Goal: Check status: Check status

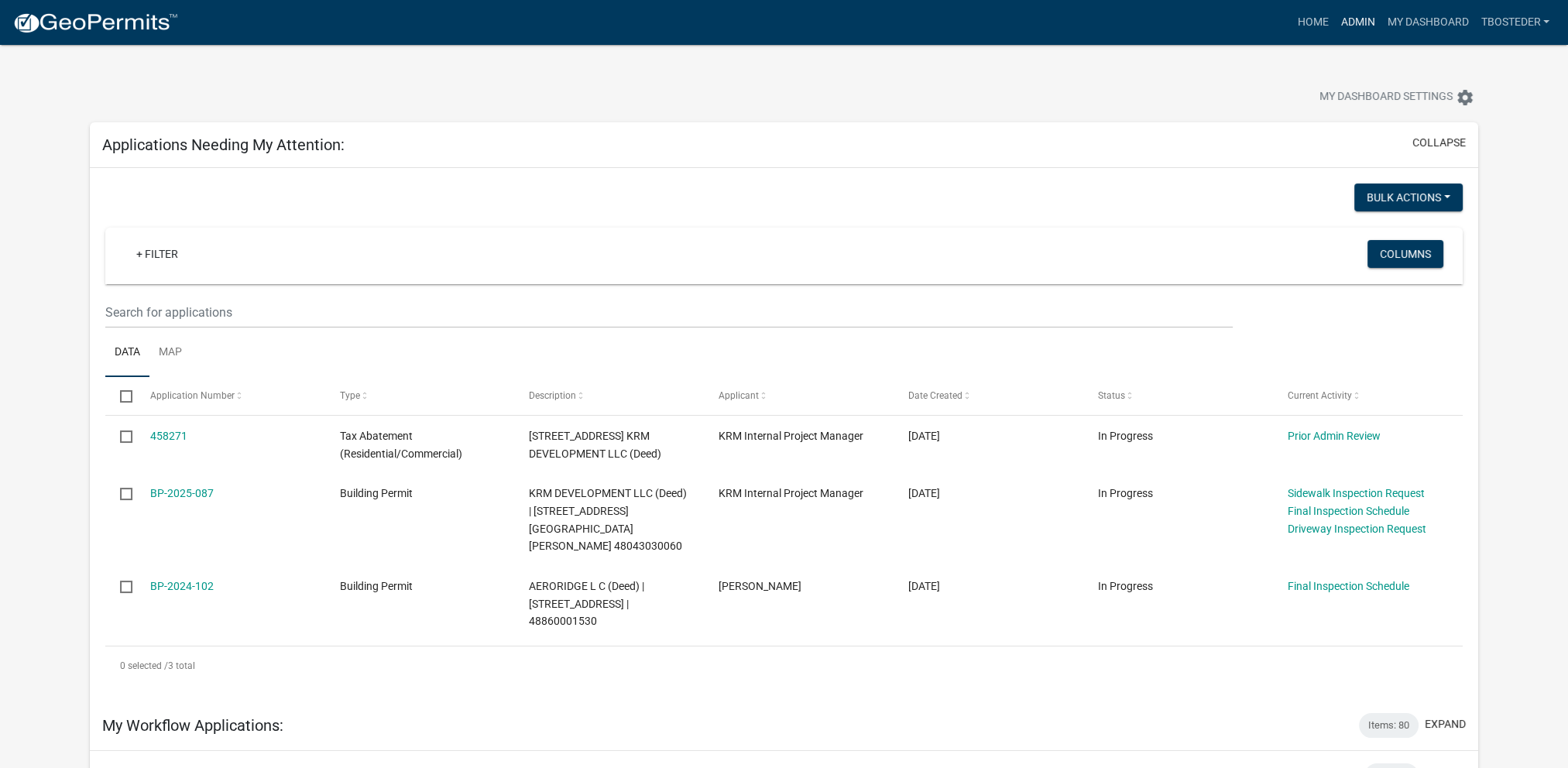
click at [1366, 20] on link "Admin" at bounding box center [1357, 23] width 46 height 29
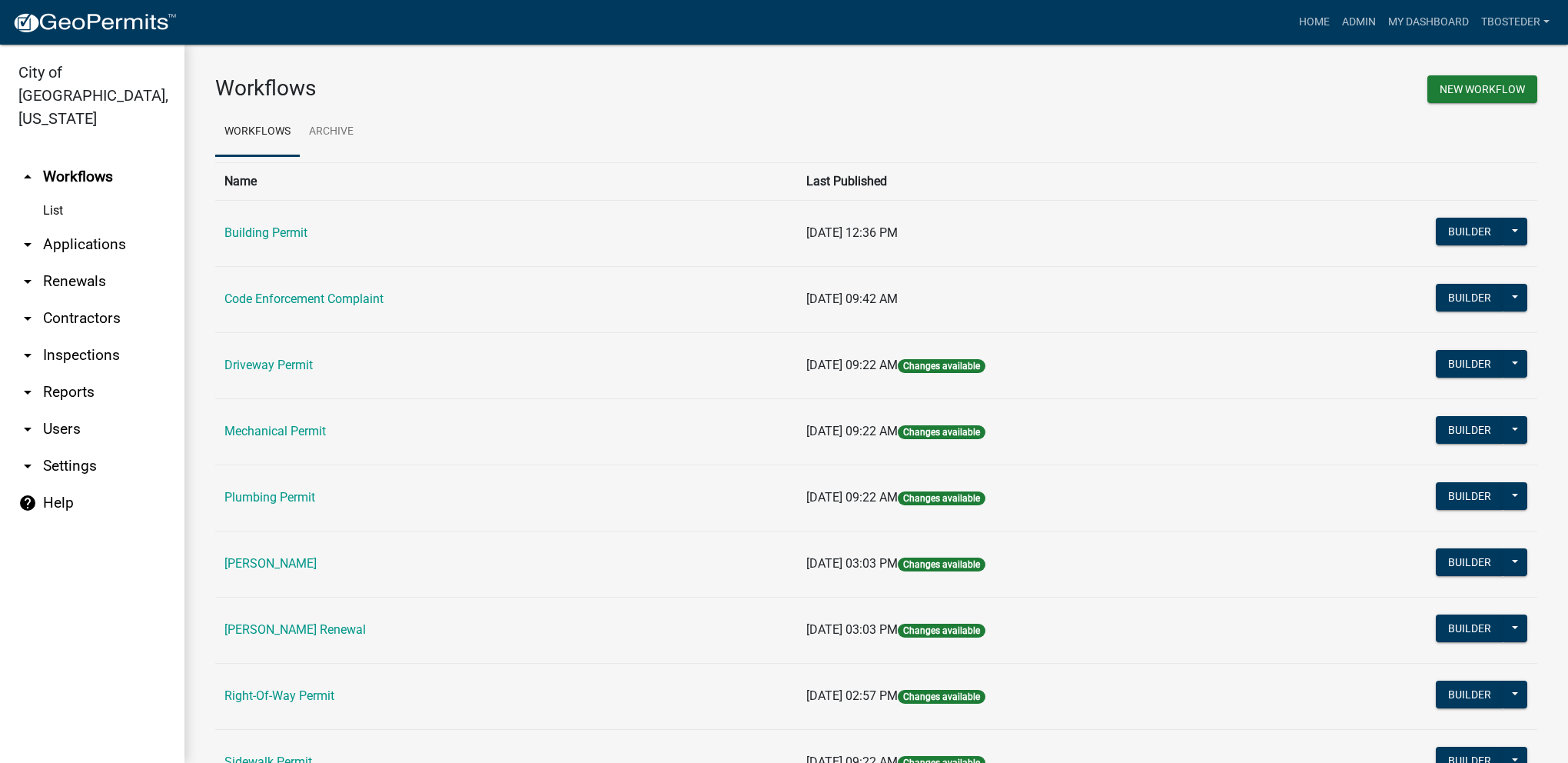
click at [241, 241] on td "Building Permit" at bounding box center [506, 233] width 582 height 66
click at [240, 237] on link "Building Permit" at bounding box center [265, 232] width 83 height 15
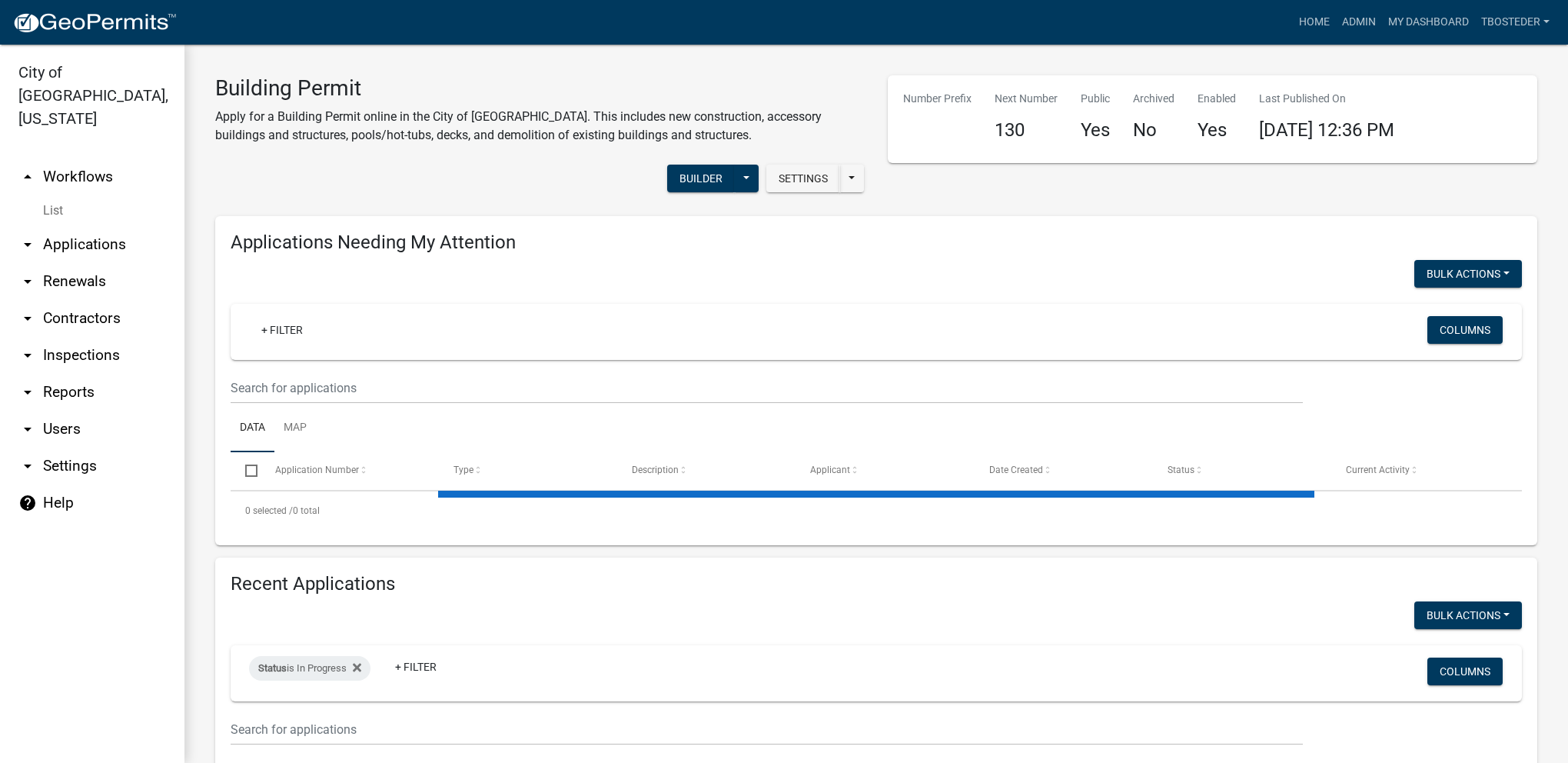
select select "1: 25"
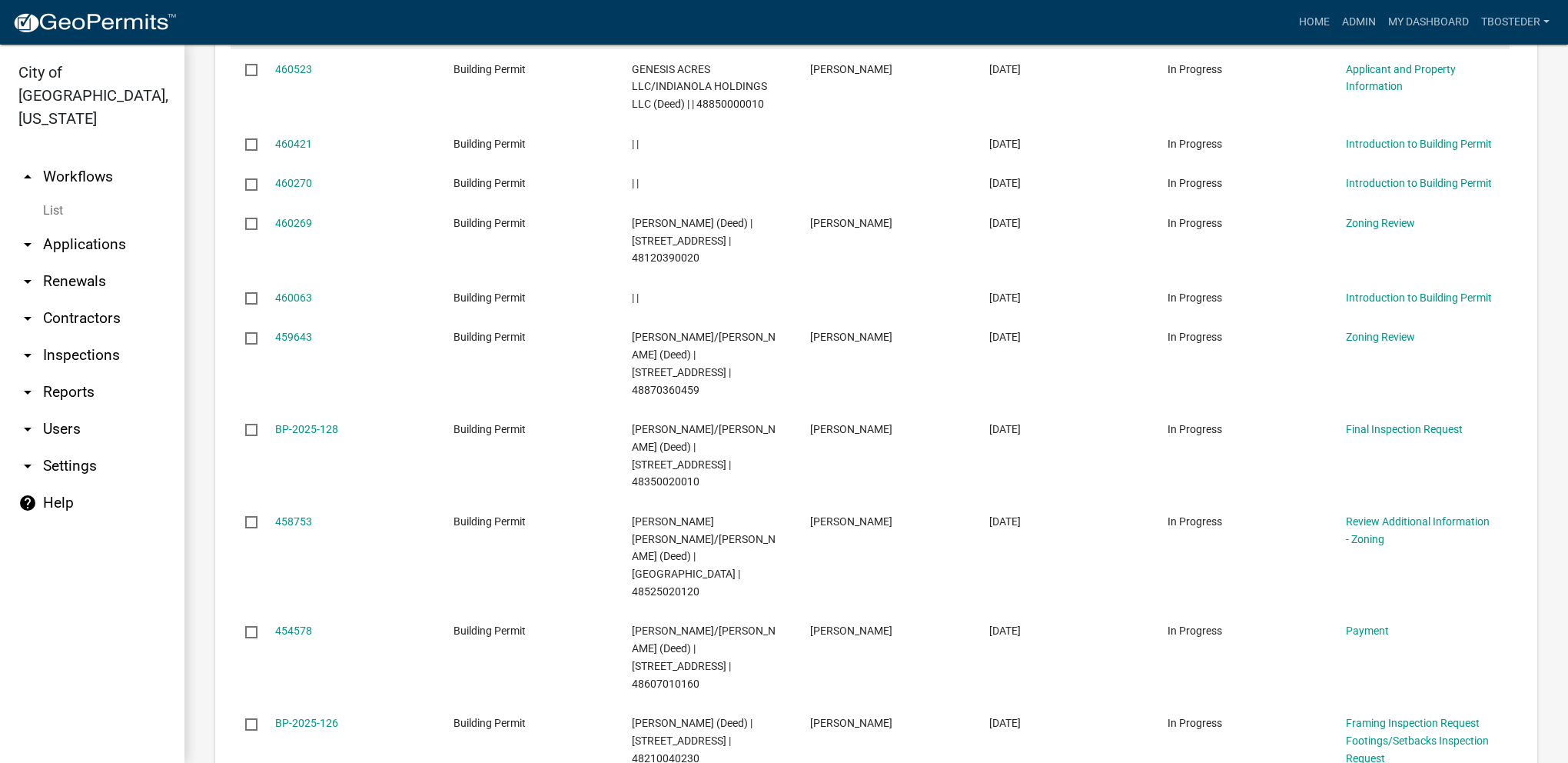
scroll to position [1385, 0]
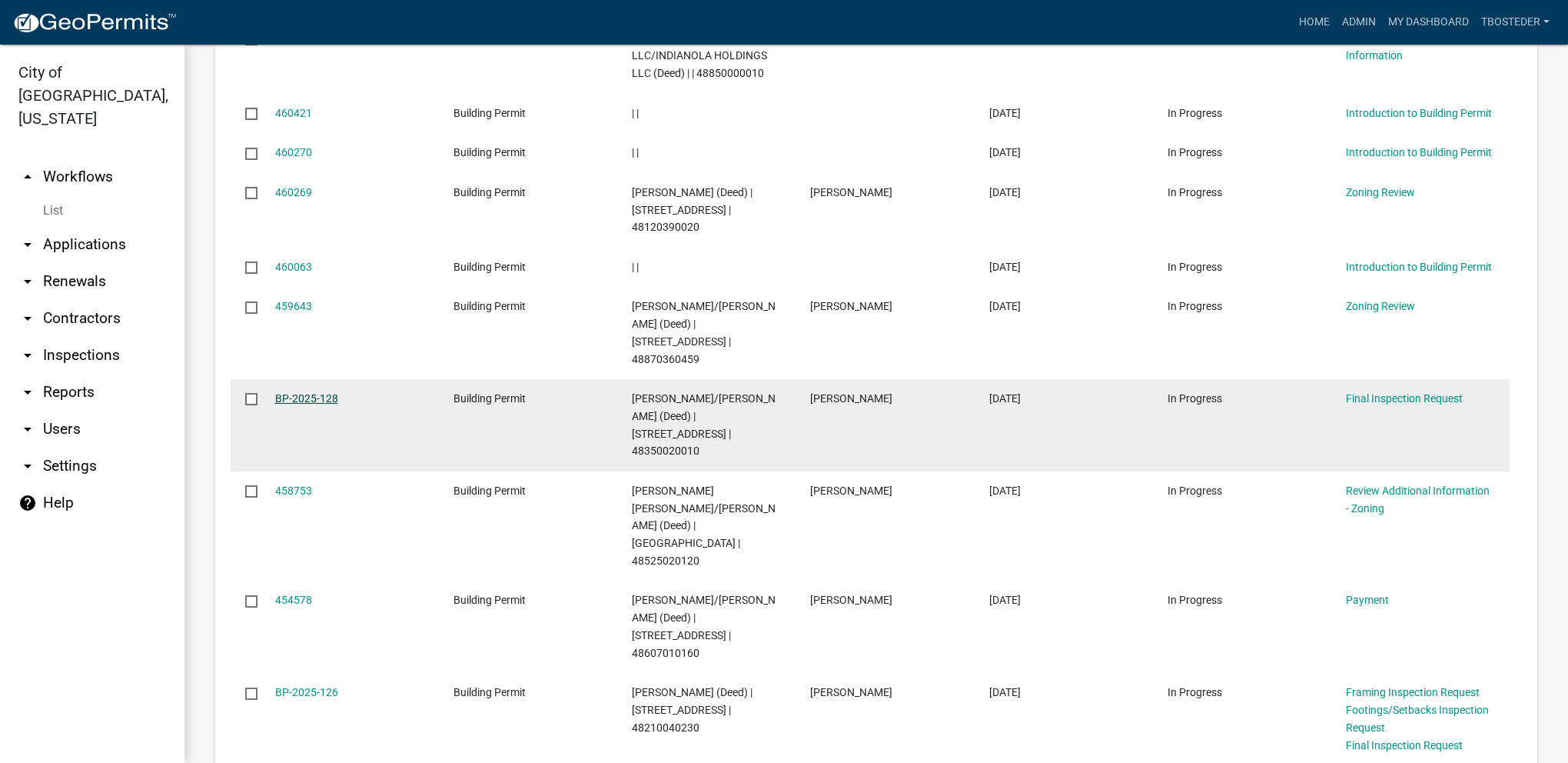
click at [296, 392] on link "BP-2025-128" at bounding box center [306, 398] width 63 height 13
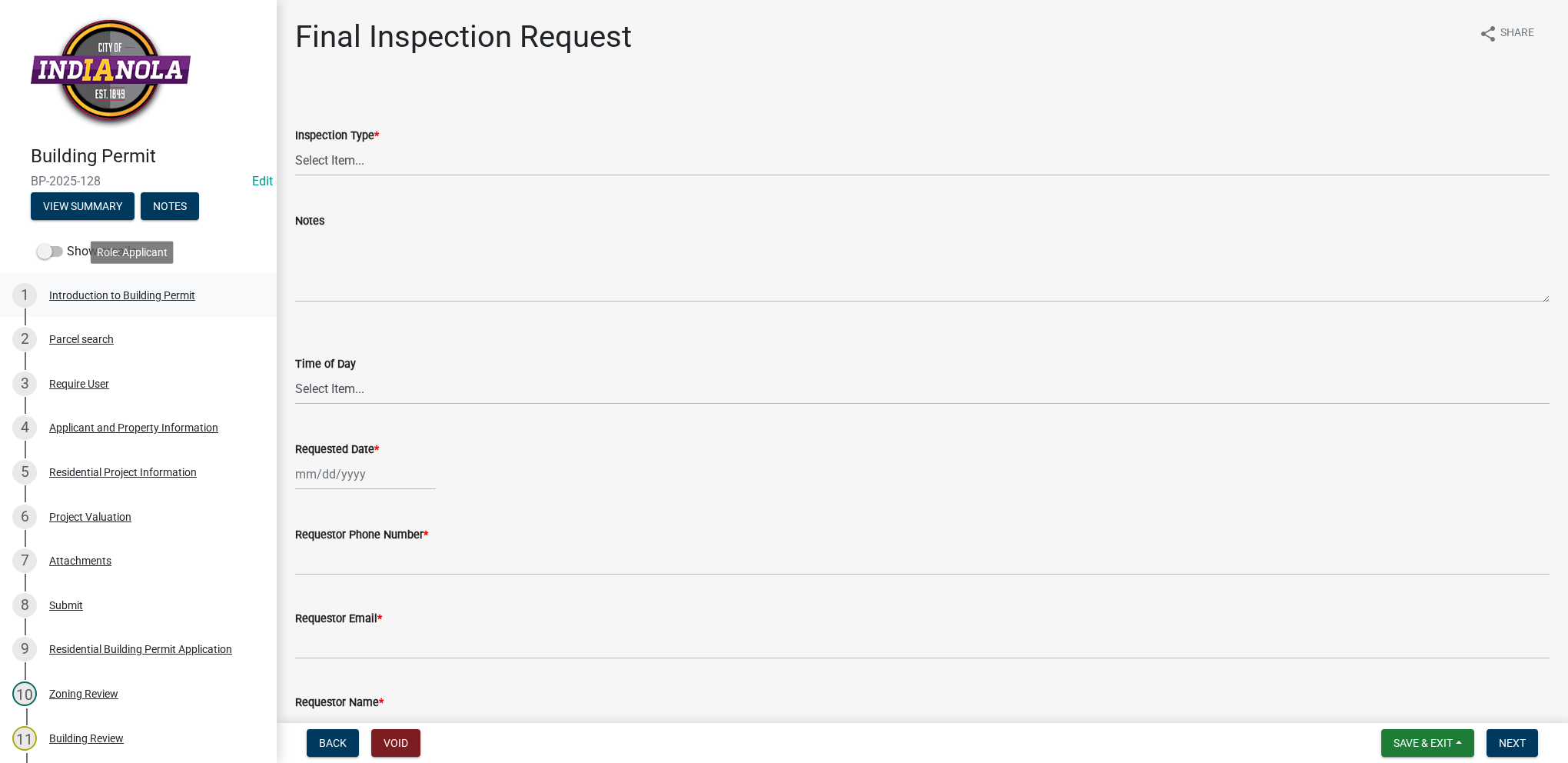
click at [132, 290] on div "Introduction to Building Permit" at bounding box center [122, 295] width 146 height 11
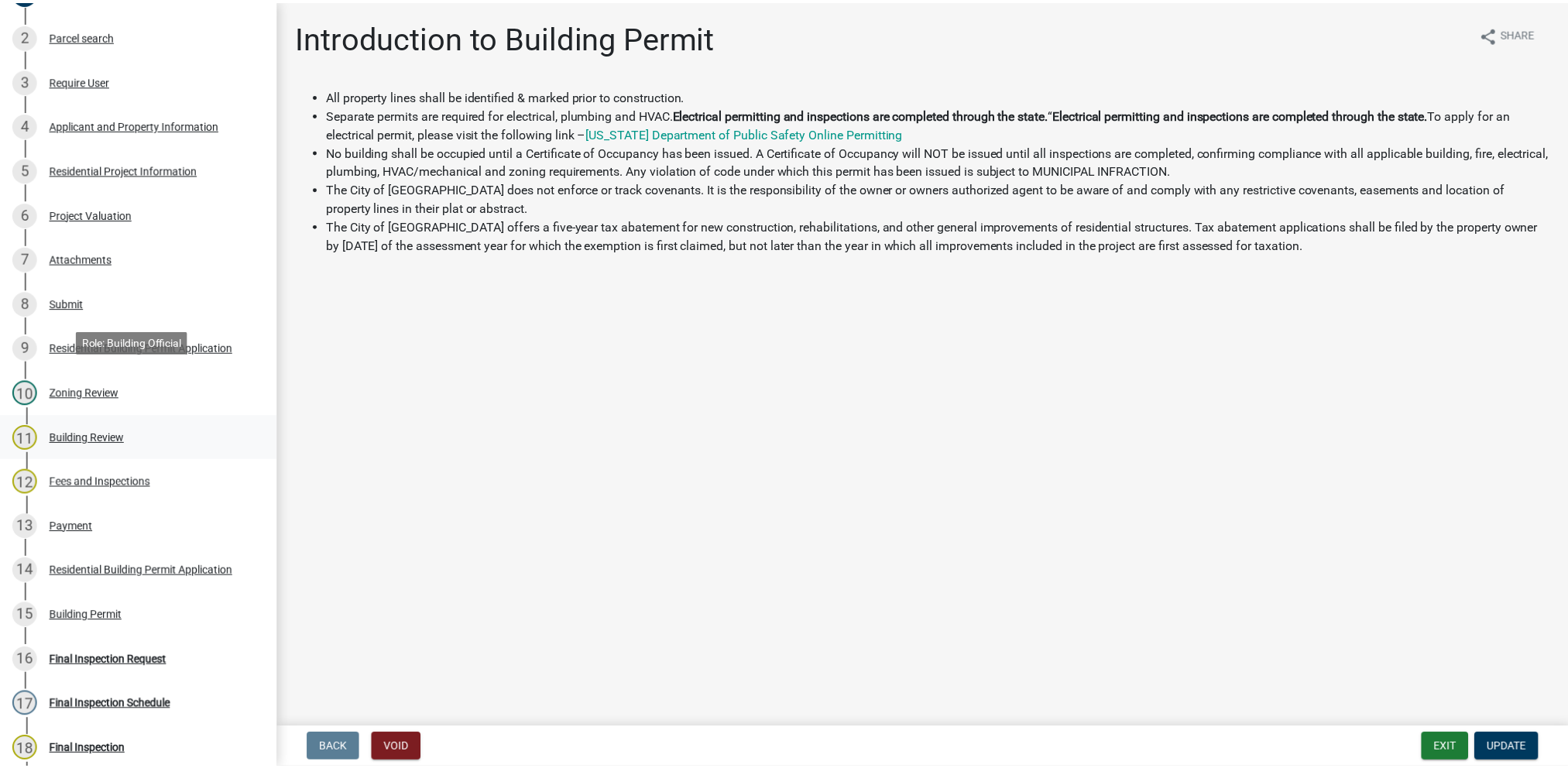
scroll to position [387, 0]
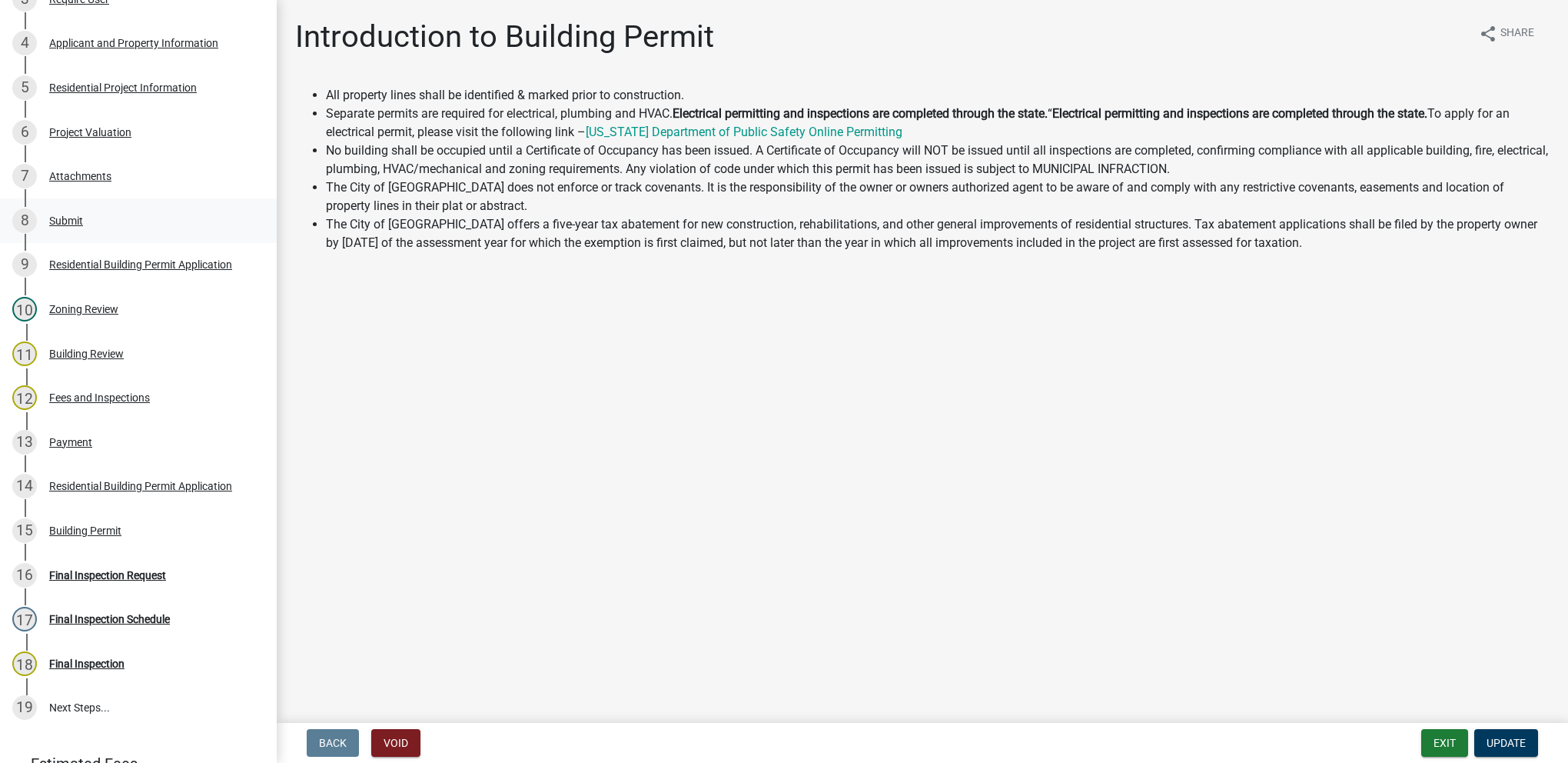
click at [98, 223] on div "8 Submit" at bounding box center [133, 221] width 240 height 24
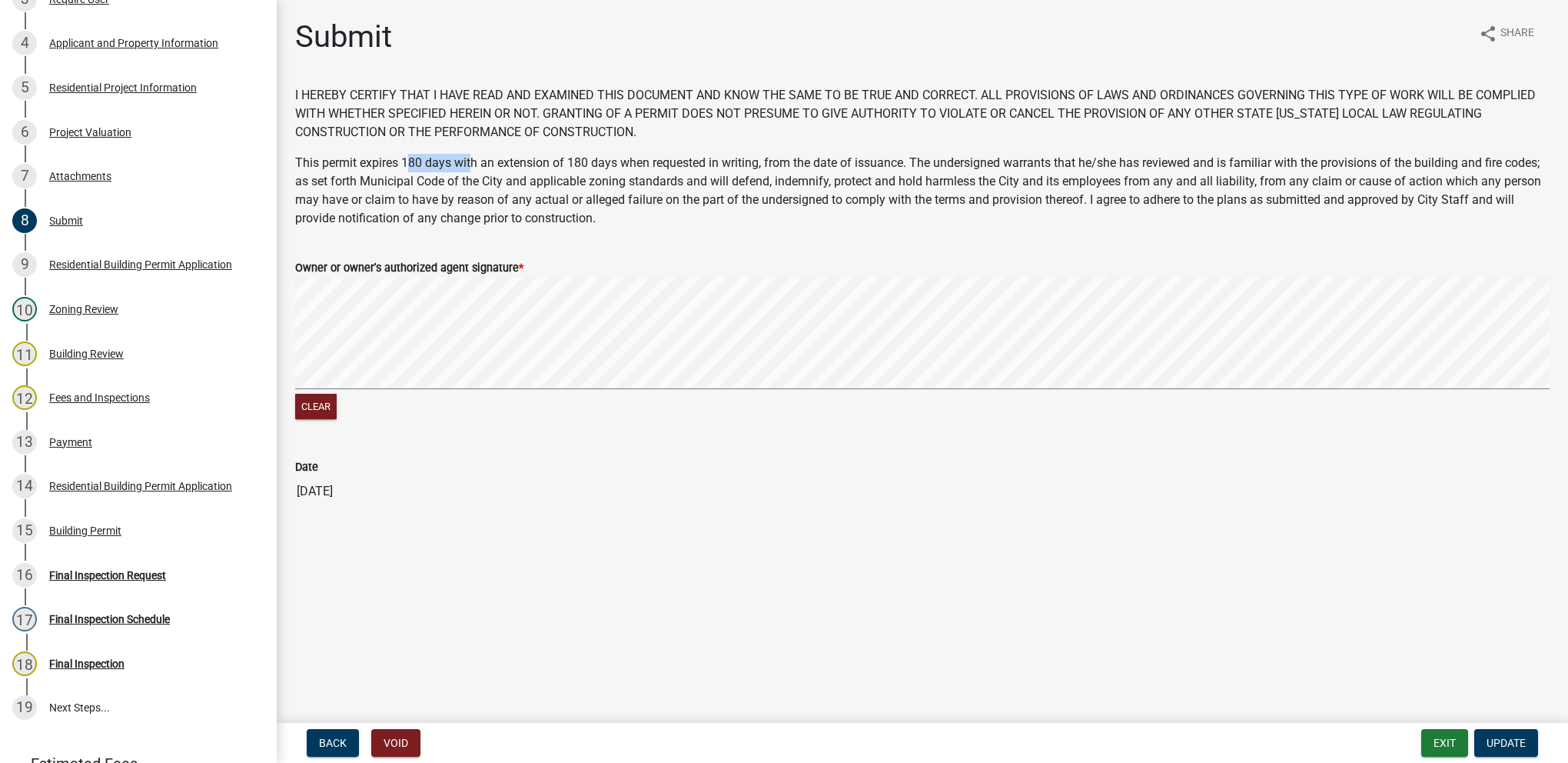
drag, startPoint x: 411, startPoint y: 158, endPoint x: 470, endPoint y: 151, distance: 59.4
click at [470, 151] on div "I HEREBY CERTIFY THAT I HAVE READ AND EXAMINED THIS DOCUMENT AND KNOW THE SAME …" at bounding box center [922, 156] width 1254 height 141
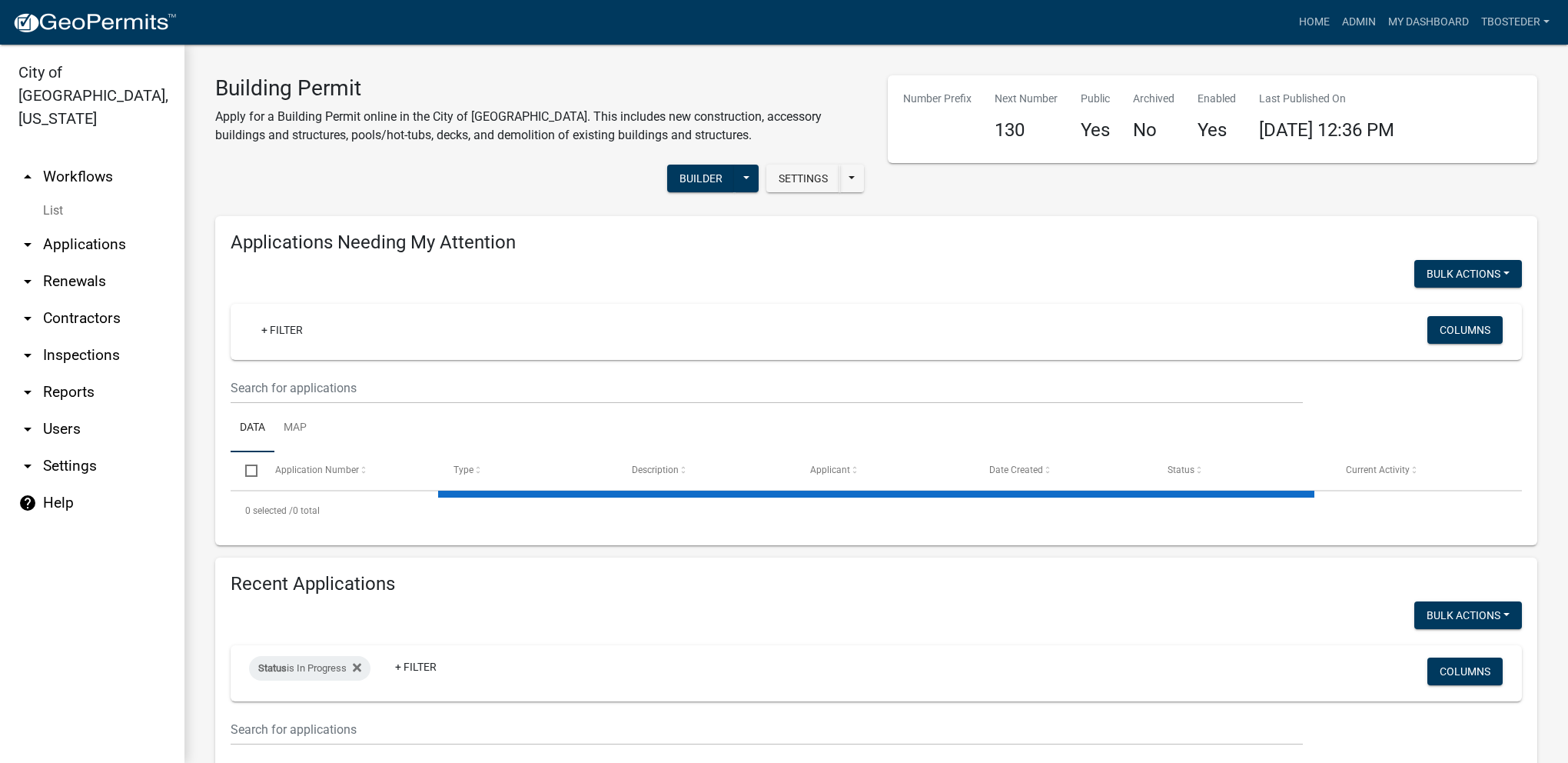
select select "1: 25"
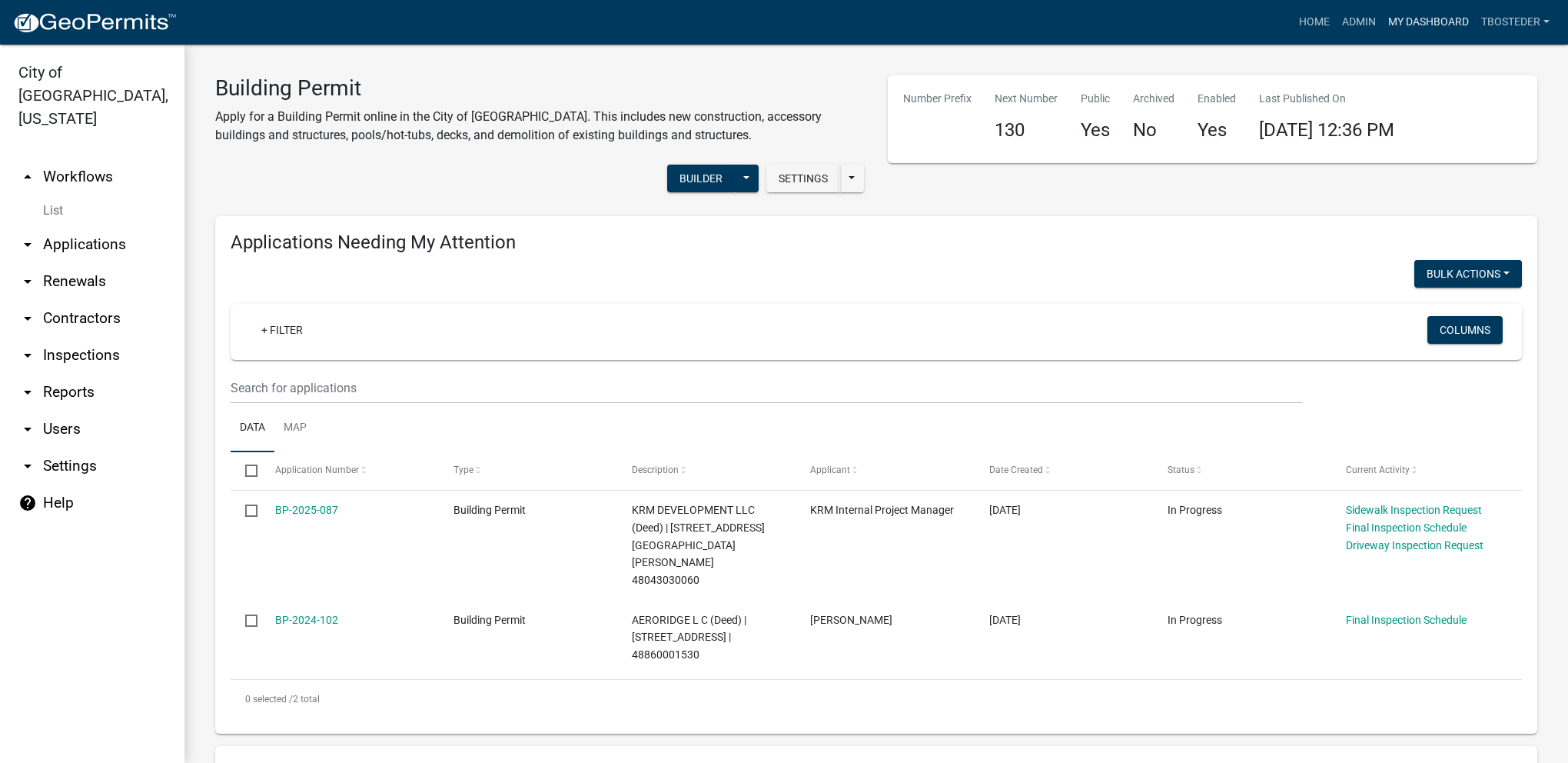
click at [1402, 11] on link "My Dashboard" at bounding box center [1428, 22] width 93 height 29
